Goal: Information Seeking & Learning: Learn about a topic

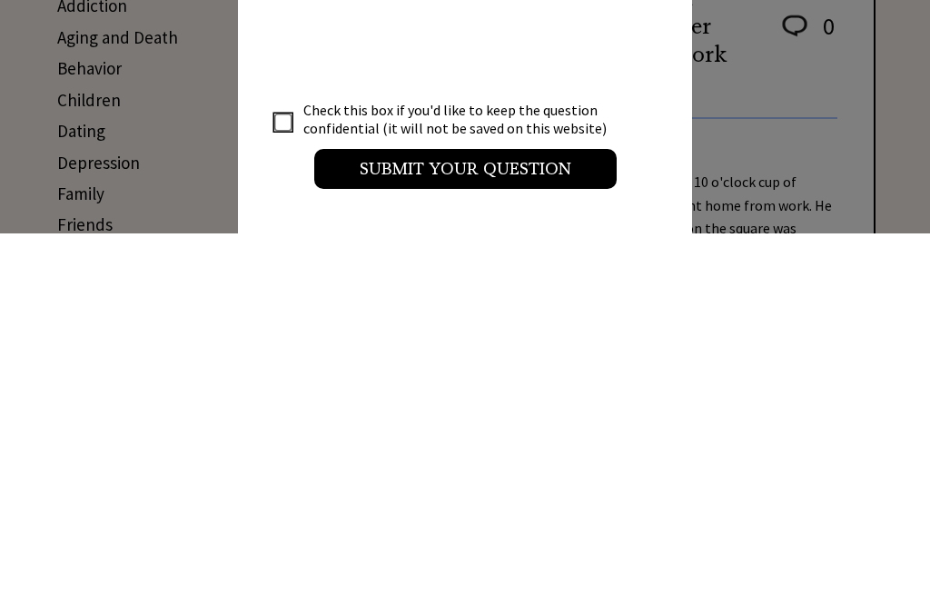
scroll to position [417, 0]
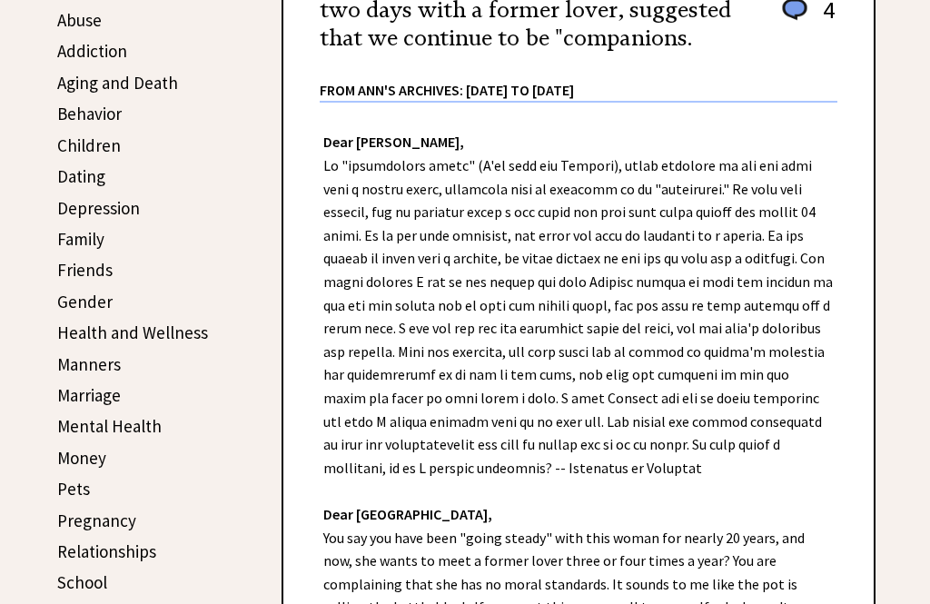
scroll to position [368, 0]
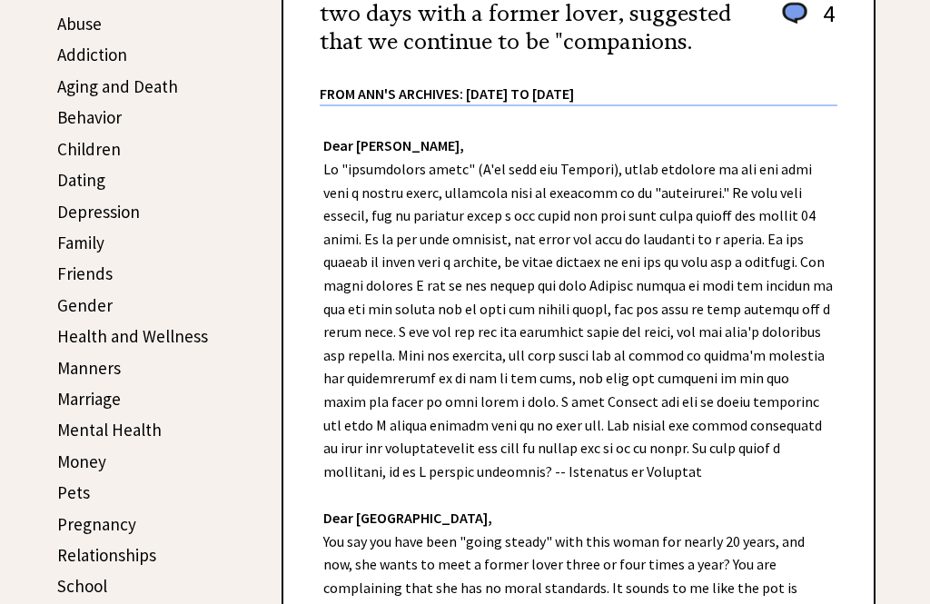
click at [74, 370] on link "Manners" at bounding box center [89, 368] width 64 height 22
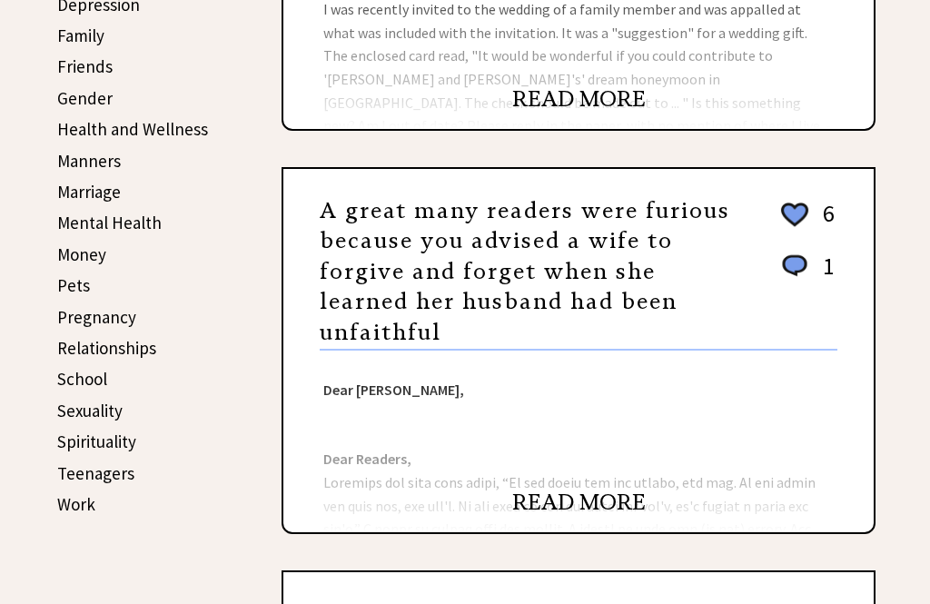
scroll to position [575, 0]
click at [545, 499] on link "READ MORE" at bounding box center [578, 502] width 133 height 27
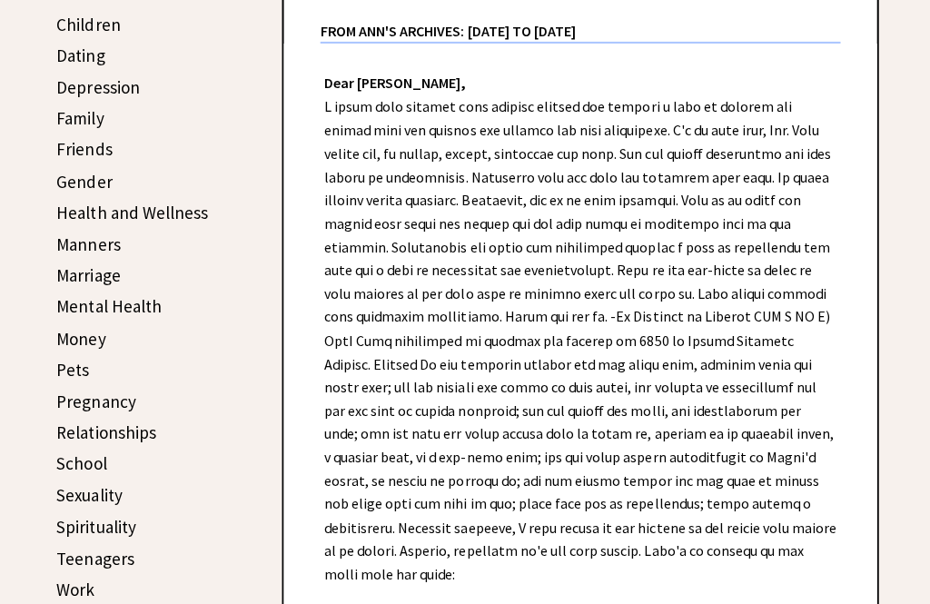
scroll to position [490, 0]
click at [78, 277] on link "Marriage" at bounding box center [89, 276] width 64 height 22
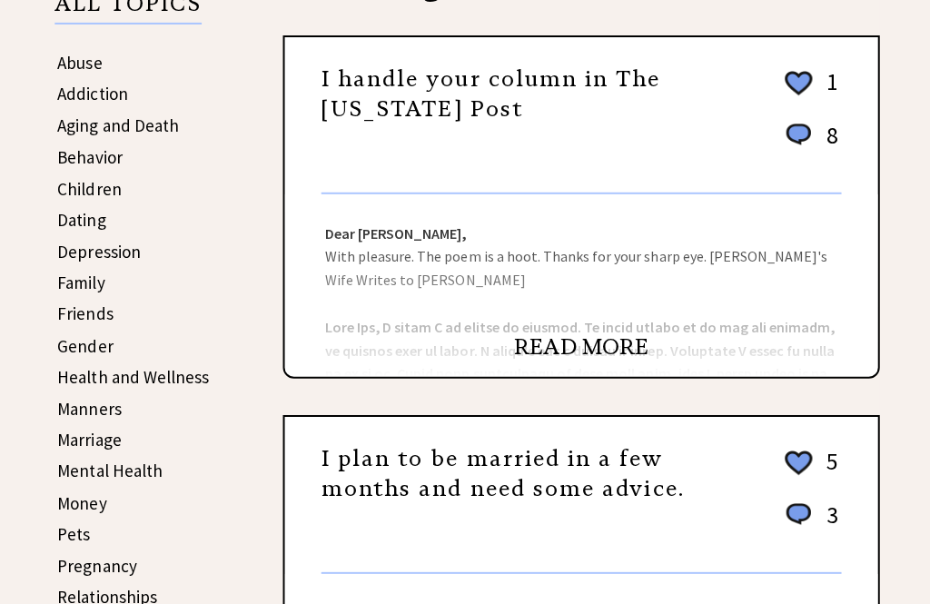
scroll to position [330, 0]
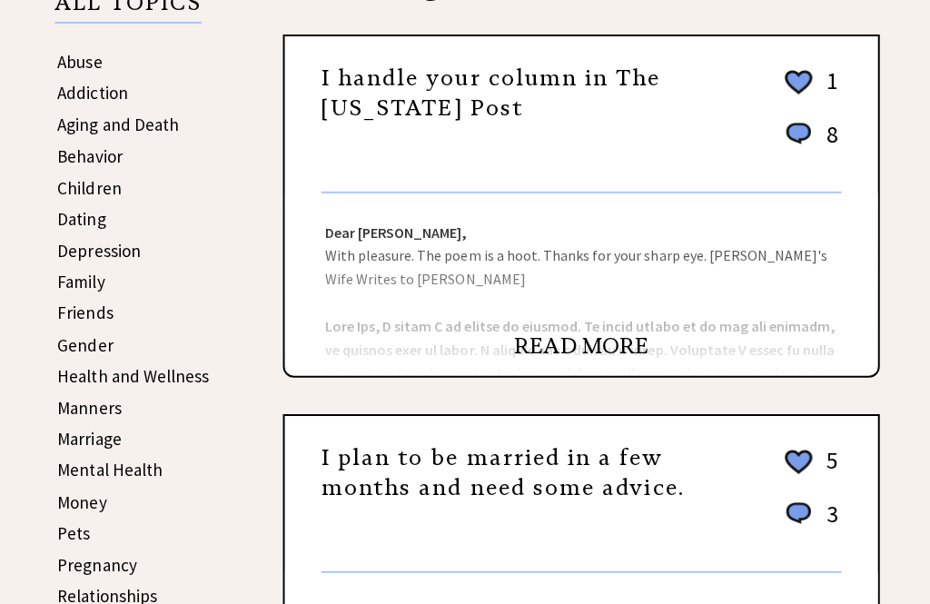
click at [59, 315] on link "Friends" at bounding box center [84, 312] width 55 height 22
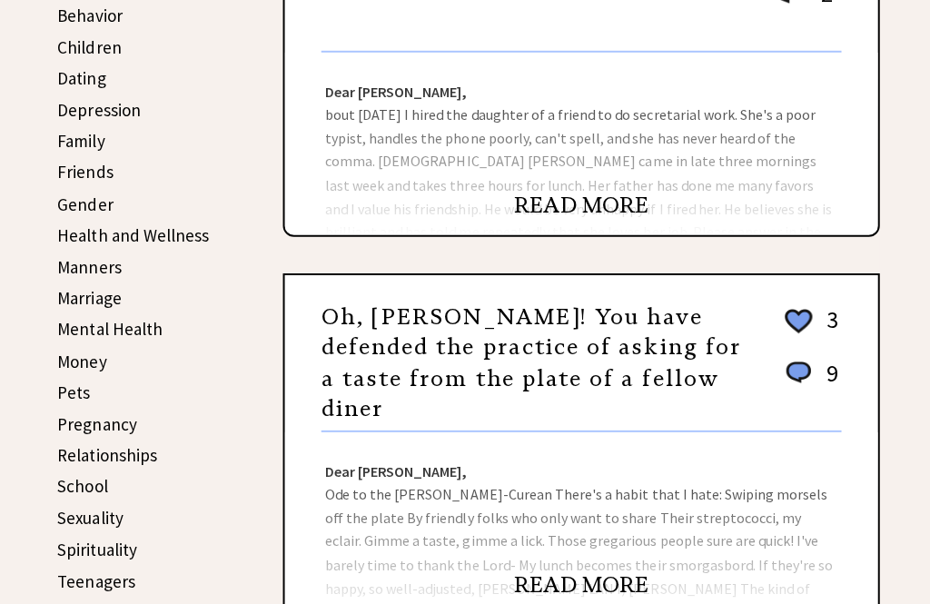
scroll to position [470, 0]
click at [65, 358] on link "Money" at bounding box center [81, 359] width 49 height 22
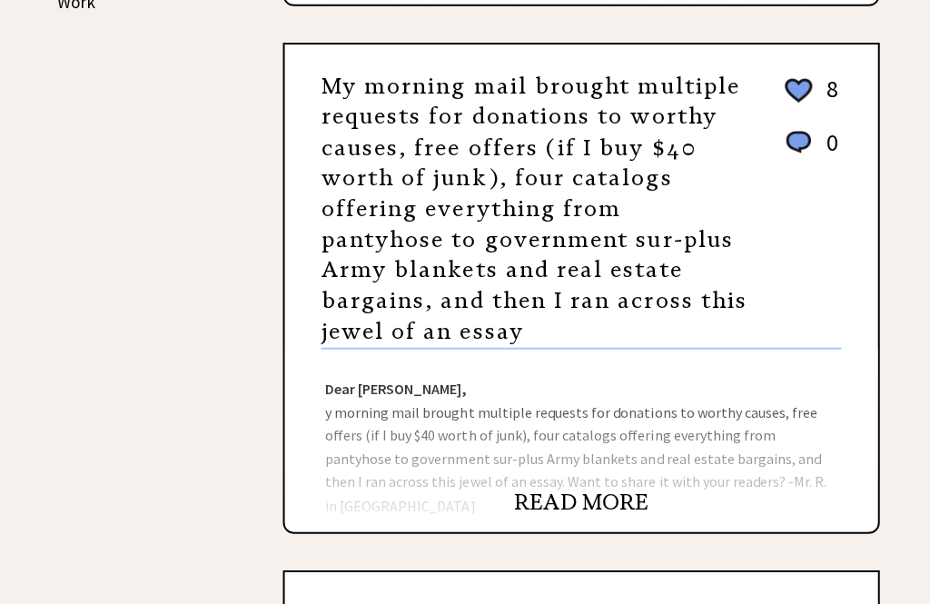
scroll to position [1079, 0]
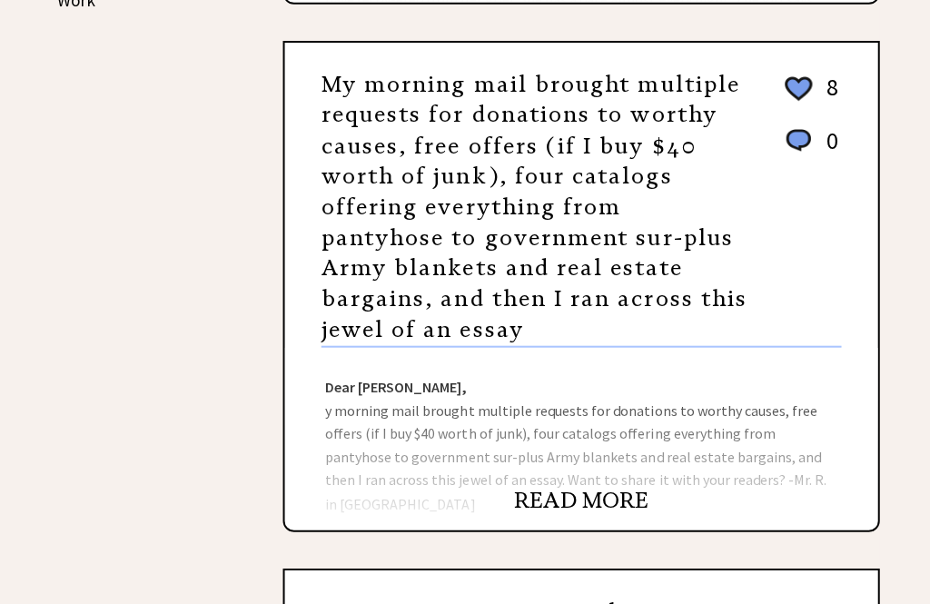
click at [558, 493] on link "READ MORE" at bounding box center [578, 497] width 133 height 27
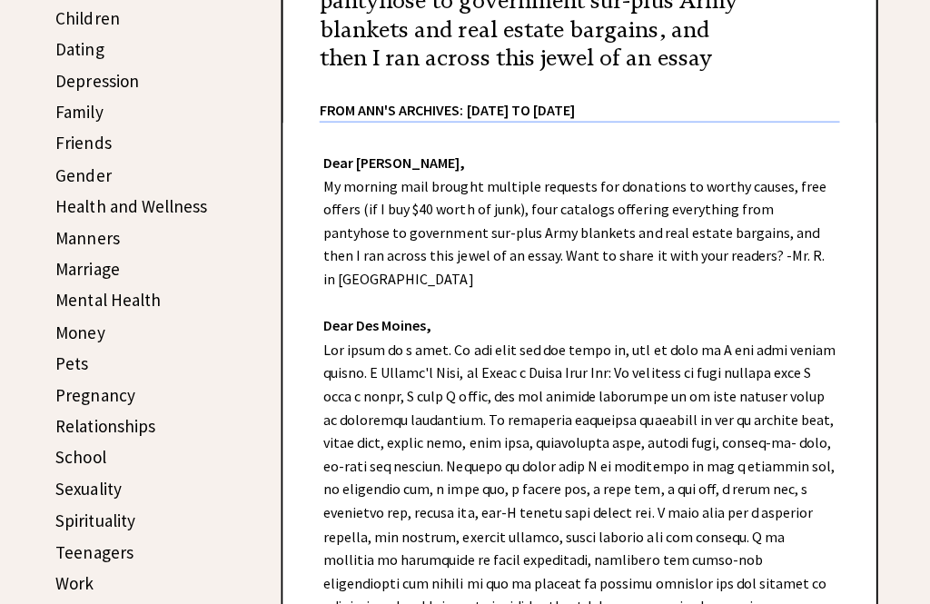
scroll to position [501, 0]
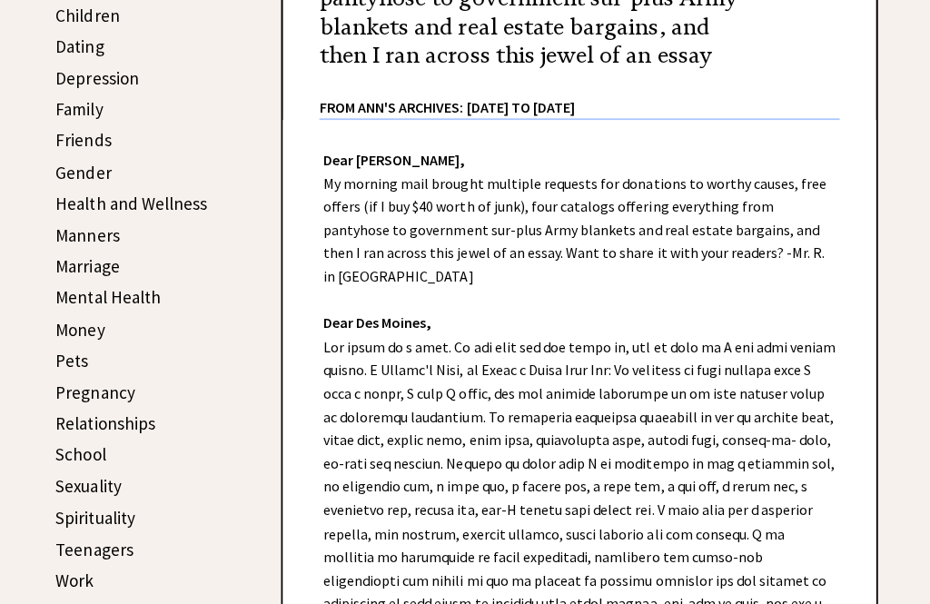
click at [80, 421] on link "Relationships" at bounding box center [106, 421] width 99 height 22
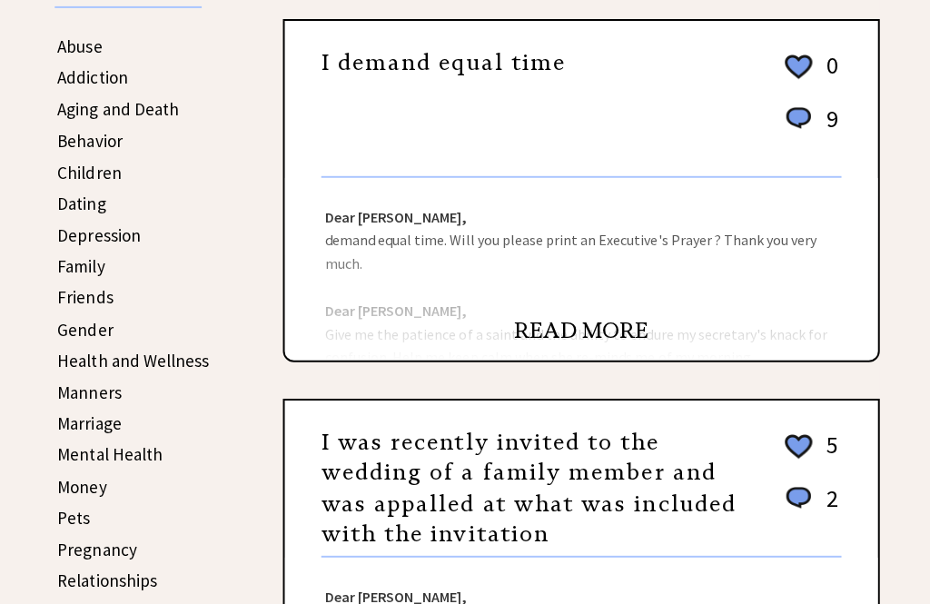
scroll to position [348, 0]
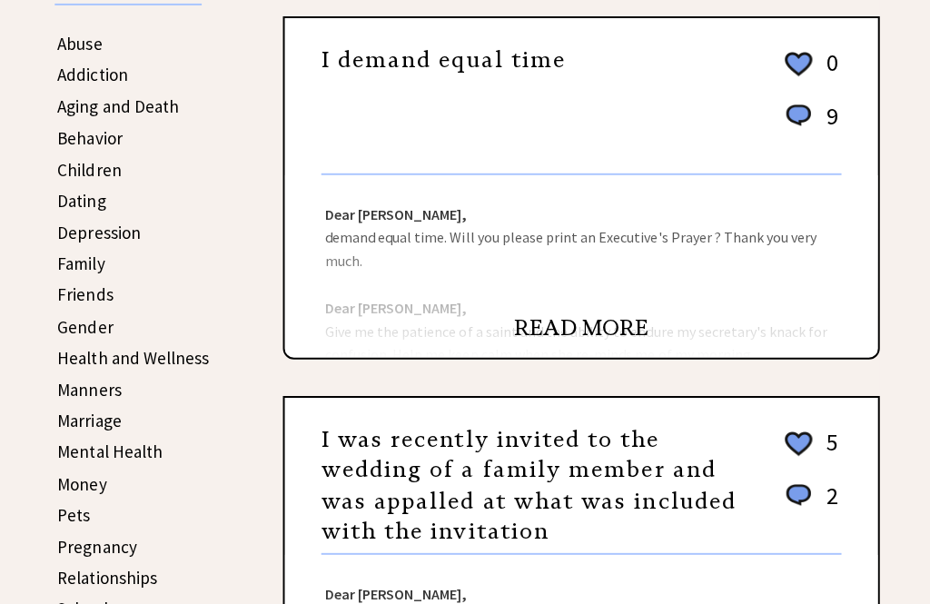
click at [549, 331] on link "READ MORE" at bounding box center [578, 325] width 133 height 27
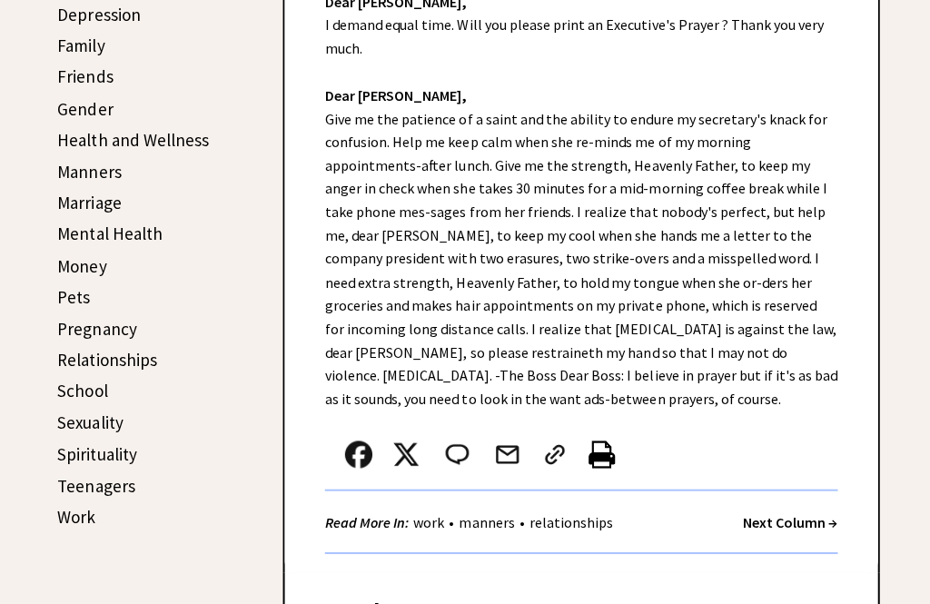
scroll to position [565, 0]
click at [762, 510] on strong "Next Column →" at bounding box center [786, 519] width 94 height 18
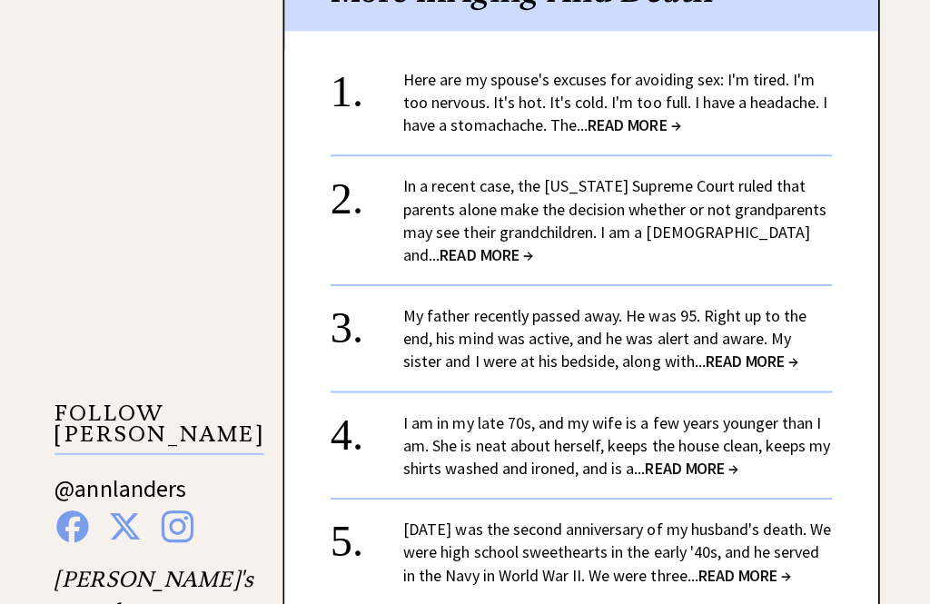
scroll to position [1370, 0]
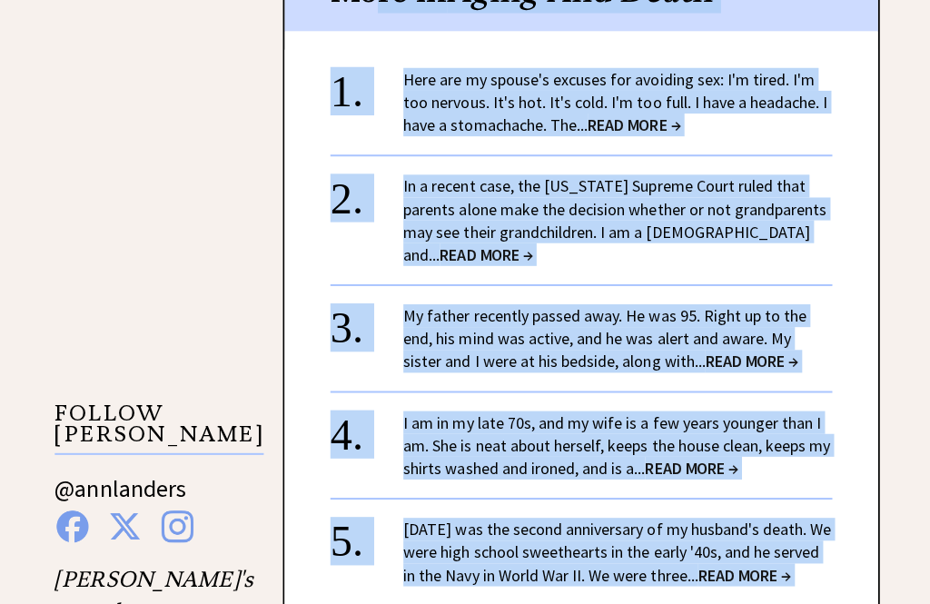
click at [328, 573] on div "1. Here are my spouse's excuses for avoiding sex: I'm tired. I'm too nervous. I…" at bounding box center [578, 357] width 590 height 616
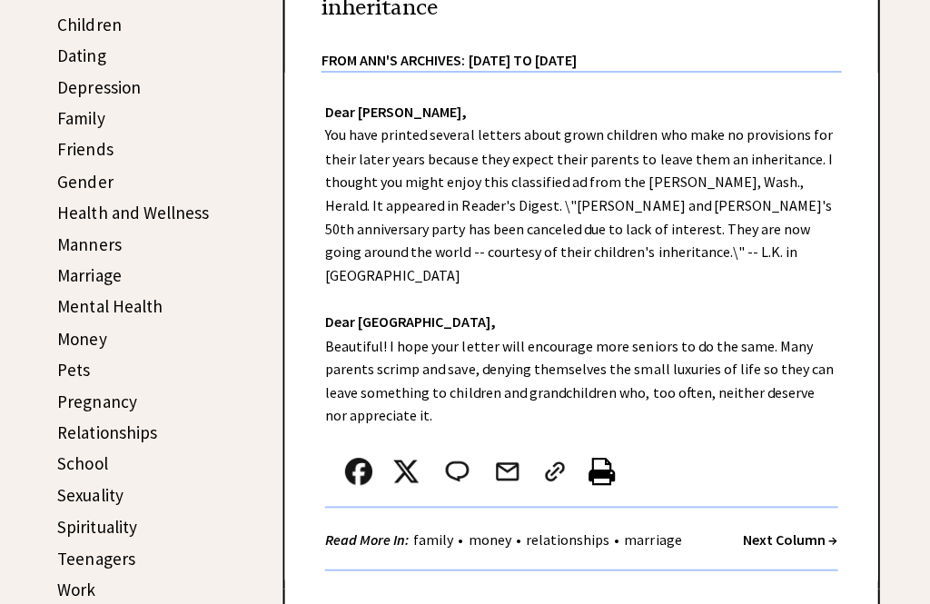
scroll to position [491, 0]
click at [74, 335] on link "Money" at bounding box center [81, 338] width 49 height 22
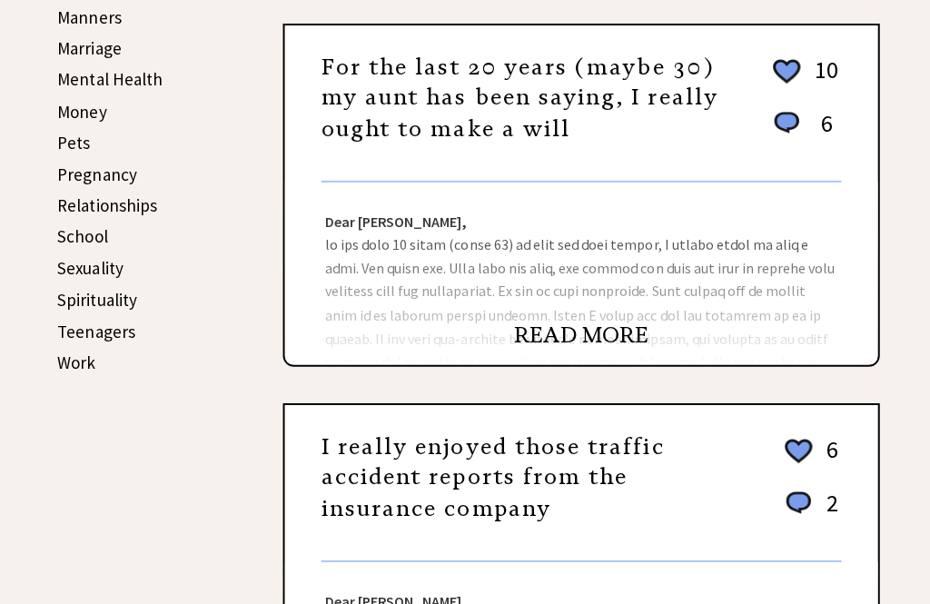
scroll to position [715, 0]
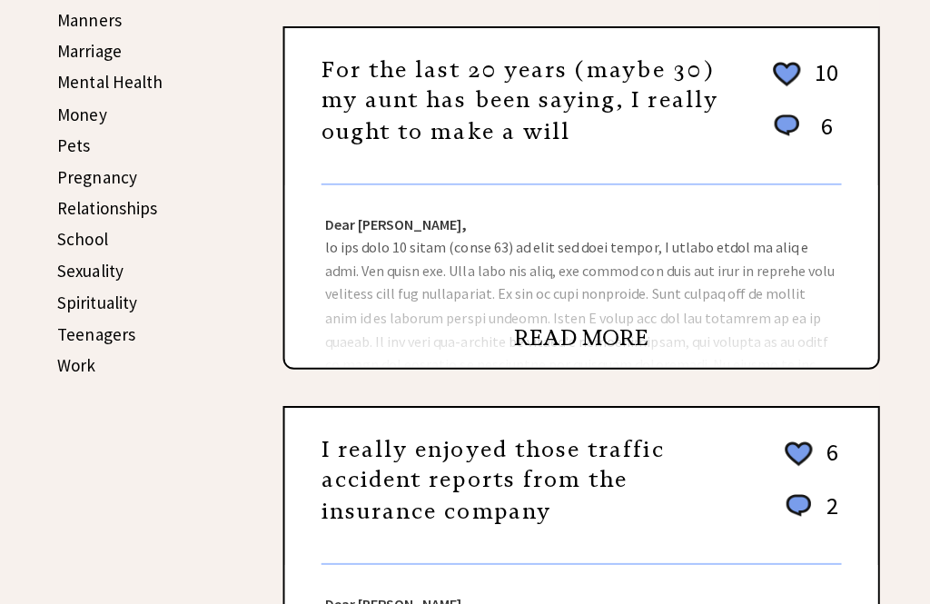
click at [61, 362] on link "Work" at bounding box center [76, 363] width 38 height 22
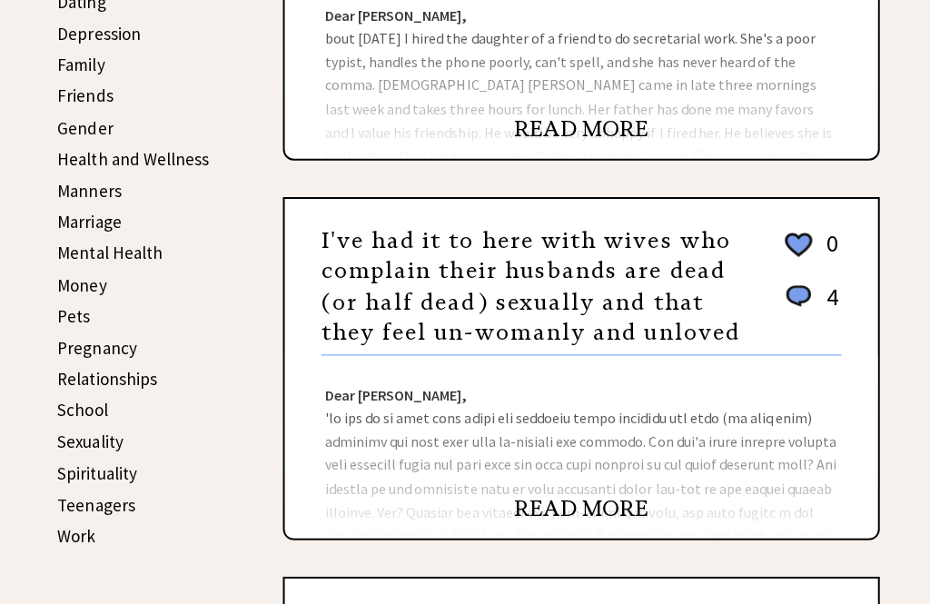
scroll to position [541, 0]
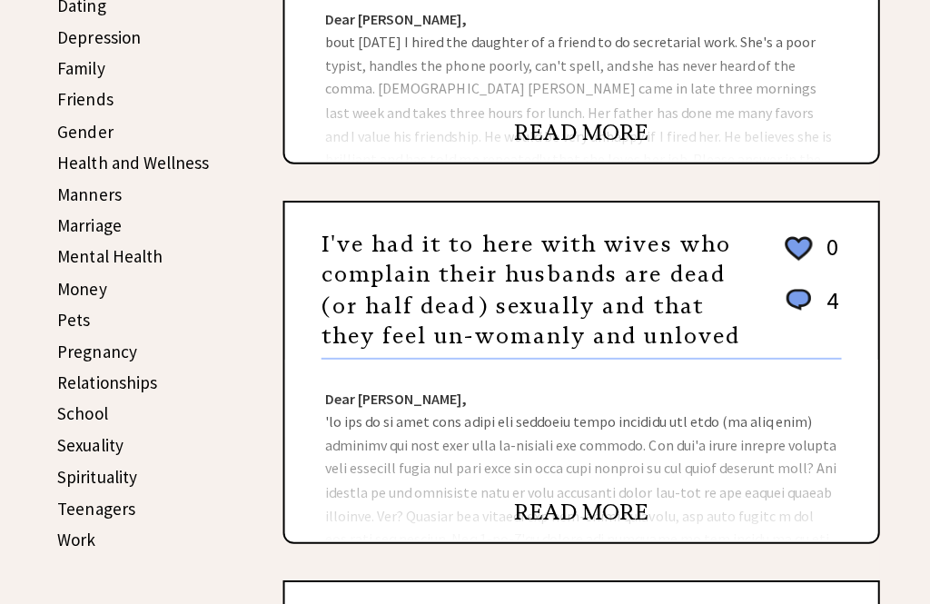
click at [69, 533] on link "Work" at bounding box center [76, 538] width 38 height 22
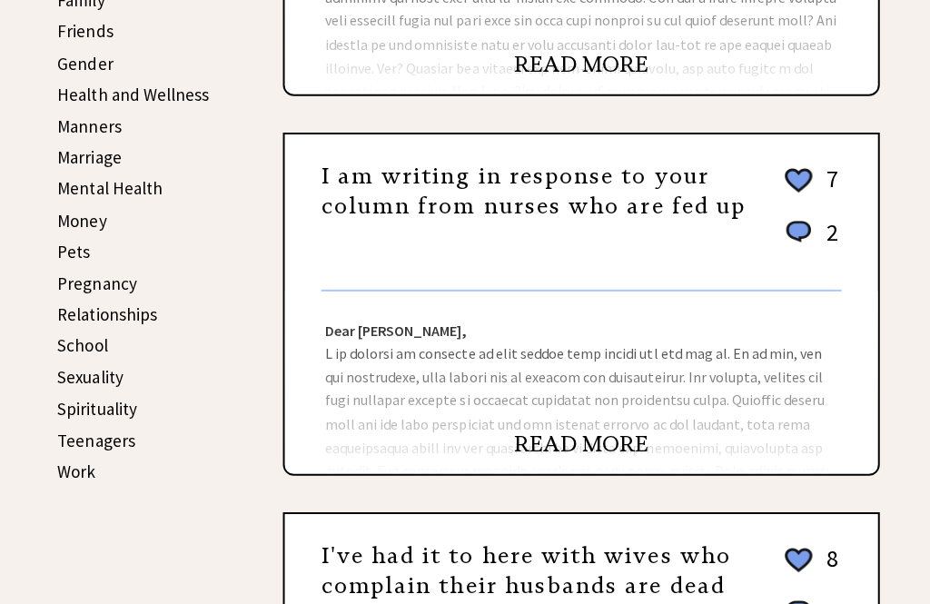
scroll to position [603, 0]
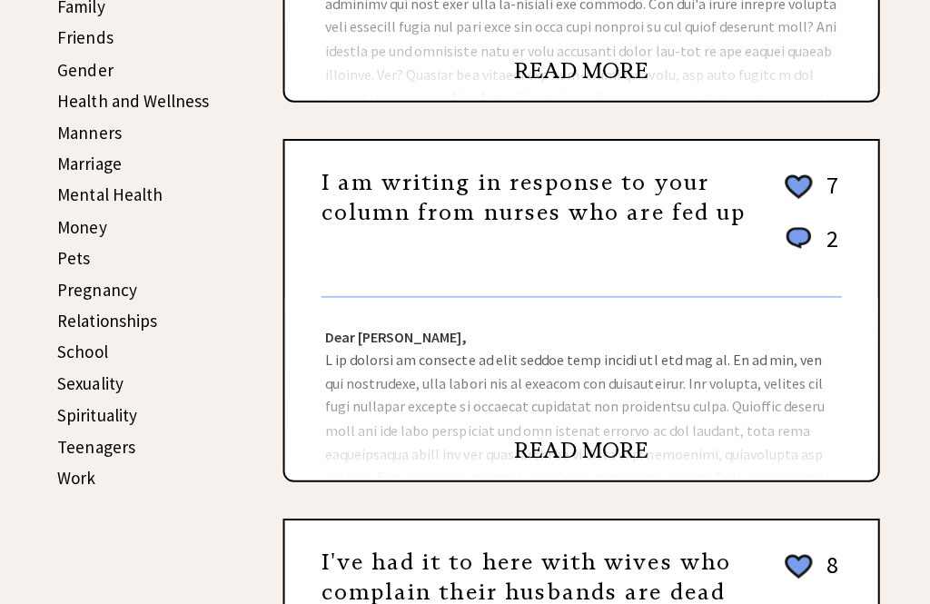
click at [75, 318] on link "Relationships" at bounding box center [106, 320] width 99 height 22
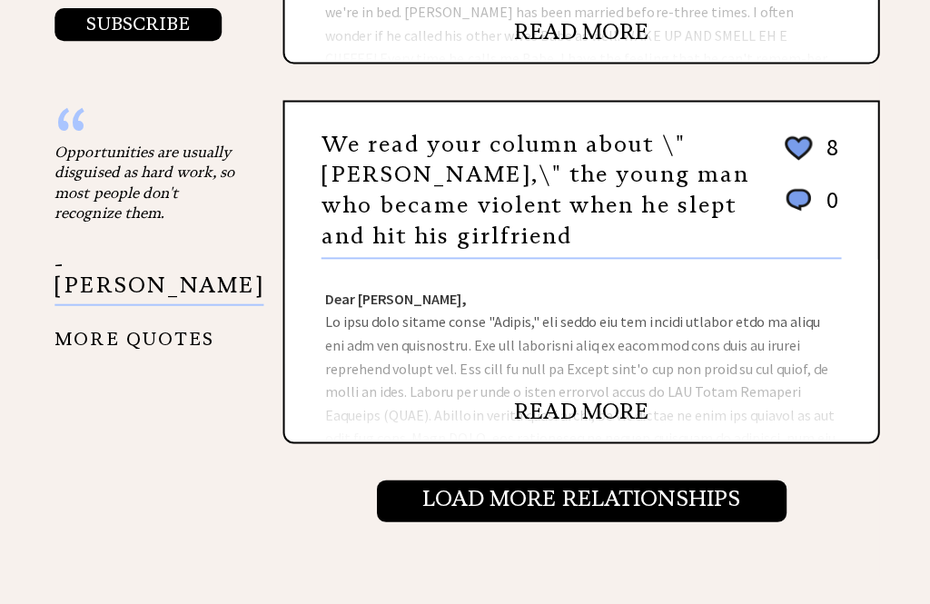
scroll to position [1867, 0]
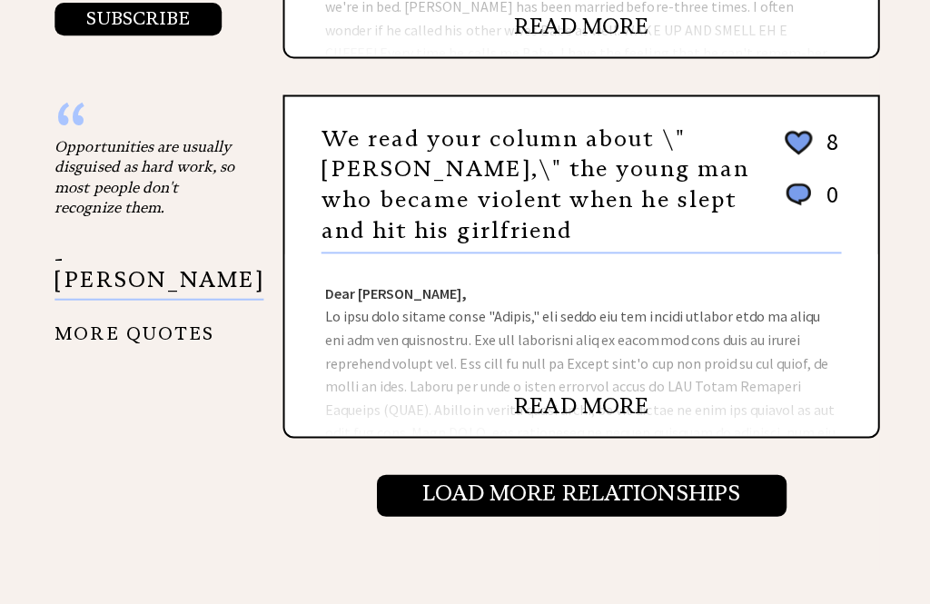
click at [471, 502] on input "Load More Relationships" at bounding box center [579, 493] width 408 height 42
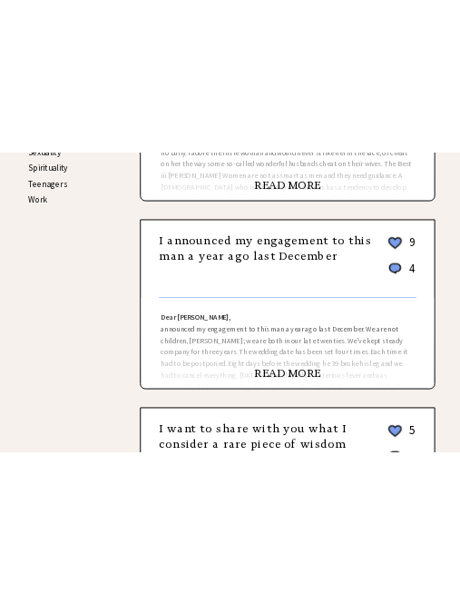
scroll to position [869, 0]
